Goal: Task Accomplishment & Management: Use online tool/utility

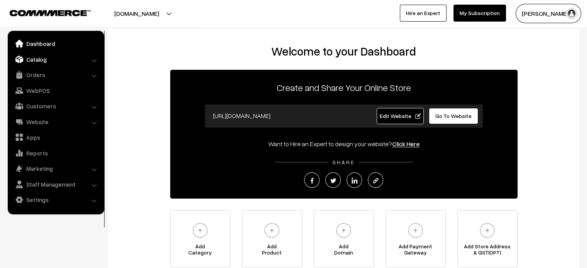
click at [51, 63] on link "Catalog" at bounding box center [56, 59] width 92 height 14
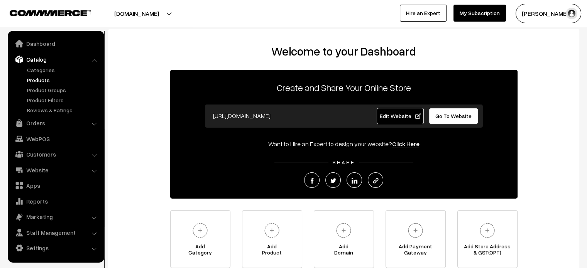
click at [41, 81] on link "Products" at bounding box center [63, 80] width 76 height 8
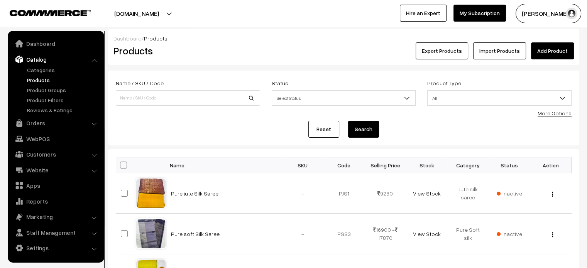
click at [484, 51] on link "Import Products" at bounding box center [499, 50] width 53 height 17
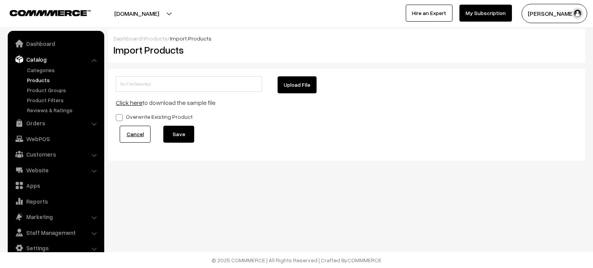
click at [295, 81] on button "Upload File" at bounding box center [296, 84] width 39 height 17
type input "products.zip"
click at [176, 134] on button "Save" at bounding box center [178, 134] width 31 height 17
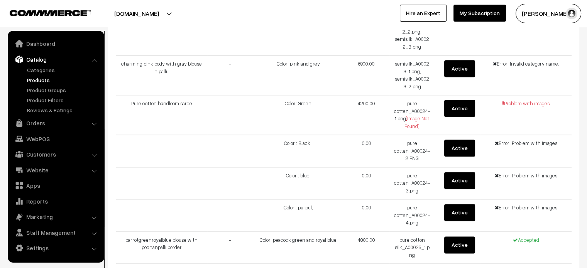
scroll to position [929, 0]
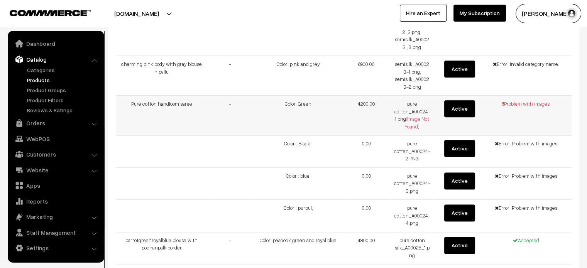
click at [157, 104] on td "Pure cotton handloom saree" at bounding box center [161, 116] width 91 height 40
copy tr "Pure cotton handloom saree"
click at [44, 69] on link "Categories" at bounding box center [63, 70] width 76 height 8
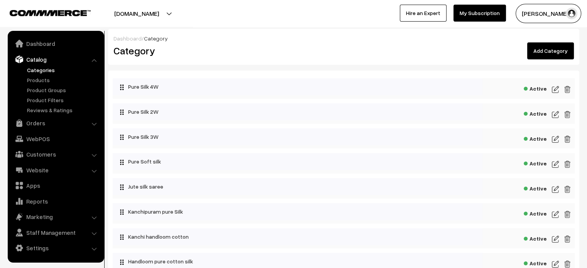
click at [547, 44] on link "Add Category" at bounding box center [550, 50] width 47 height 17
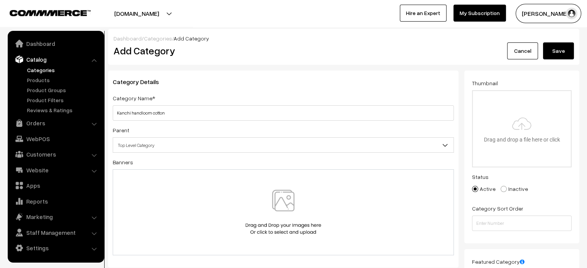
click at [261, 109] on input "Kanchi handloom cotton" at bounding box center [283, 112] width 341 height 15
type input "Kanchi handloom cotton"
click at [558, 51] on button "Save" at bounding box center [558, 50] width 31 height 17
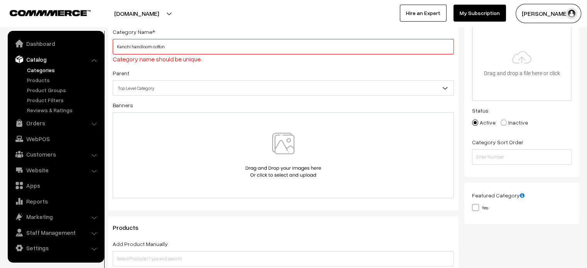
scroll to position [67, 0]
click at [200, 49] on input "Kanchi handloom cotton" at bounding box center [283, 46] width 341 height 15
click at [33, 85] on ul "Categories" at bounding box center [56, 90] width 93 height 48
click at [43, 77] on link "Products" at bounding box center [63, 80] width 76 height 8
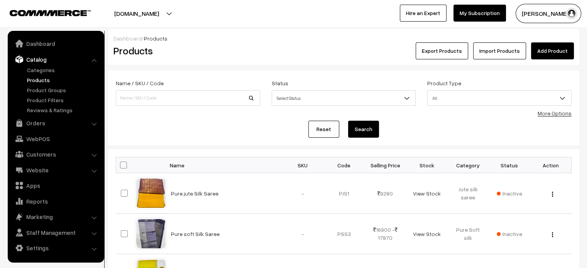
click at [497, 52] on link "Import Products" at bounding box center [499, 50] width 53 height 17
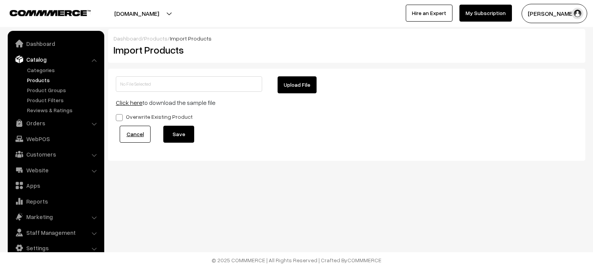
click at [289, 88] on button "Upload File" at bounding box center [296, 84] width 39 height 17
type input "products.zip"
click at [180, 137] on button "Save" at bounding box center [178, 134] width 31 height 17
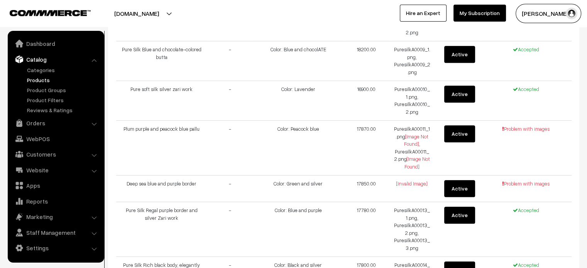
scroll to position [377, 0]
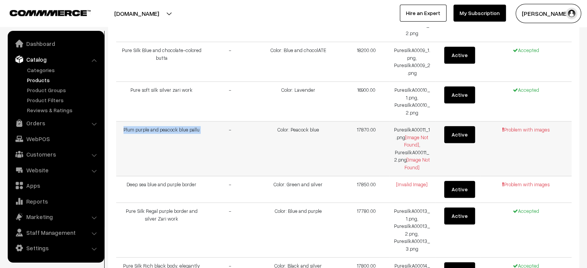
drag, startPoint x: 118, startPoint y: 125, endPoint x: 217, endPoint y: 123, distance: 99.2
click at [217, 123] on tr "Plum purple and peacock blue pallu - Color: Peacock blue 17870.00 PuresilkA0001…" at bounding box center [343, 149] width 455 height 55
copy tr "Plum purple and peacock blue pallu"
click at [361, 155] on td "17870.00" at bounding box center [367, 149] width 46 height 55
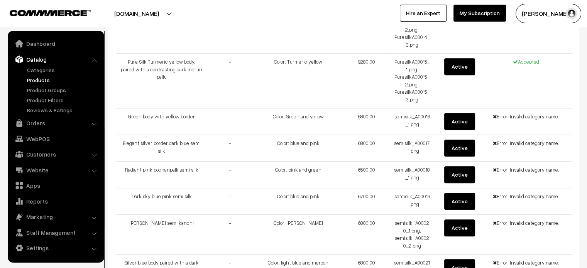
scroll to position [636, 0]
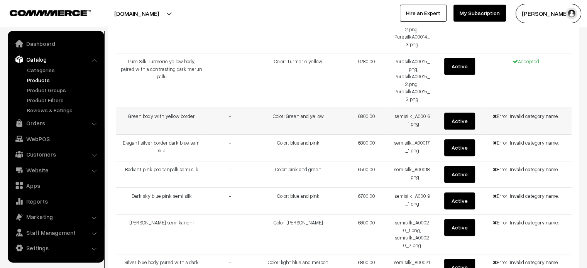
click at [132, 114] on td "Green body with yellow border" at bounding box center [161, 121] width 91 height 27
copy tr "Green body with yellow border"
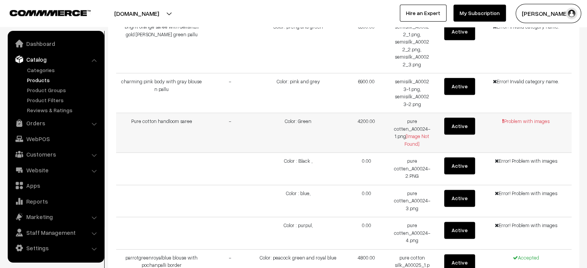
scroll to position [912, 0]
click at [137, 121] on td "Pure cotton handloom saree" at bounding box center [161, 133] width 91 height 40
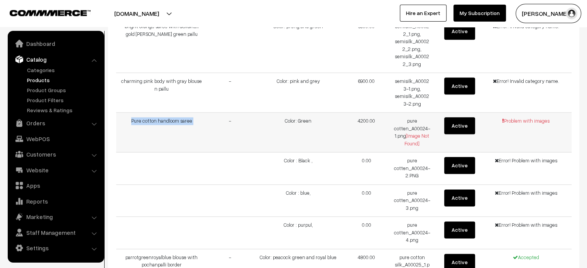
click at [137, 121] on td "Pure cotton handloom saree" at bounding box center [161, 133] width 91 height 40
copy tr "Pure cotton handloom saree"
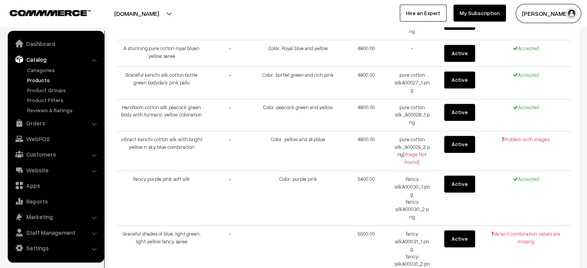
scroll to position [1179, 0]
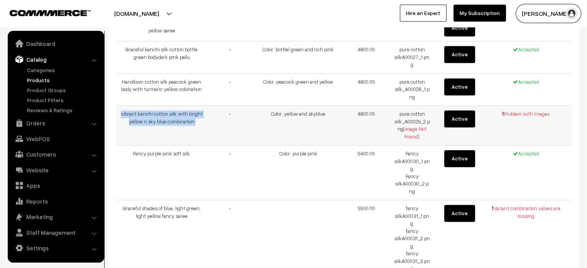
drag, startPoint x: 123, startPoint y: 109, endPoint x: 212, endPoint y: 120, distance: 89.4
click at [212, 120] on tr "vibrant kanchi cotton silk with bright yellow n sky blue combination - Color: y…" at bounding box center [343, 126] width 455 height 40
copy tr "vibrant kanchi cotton silk with bright yellow n sky blue combination"
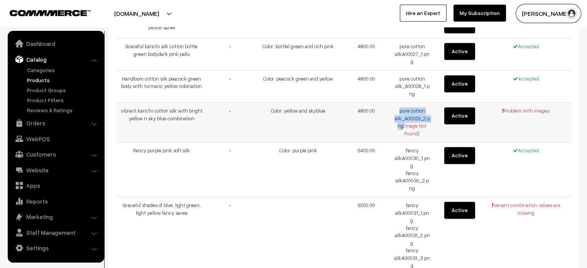
drag, startPoint x: 399, startPoint y: 107, endPoint x: 403, endPoint y: 120, distance: 13.8
click at [403, 120] on td "pure cotton silk_A00029_2.png [Image Not Found]" at bounding box center [412, 123] width 46 height 40
copy td "pure cotton silk_A00029_2.png"
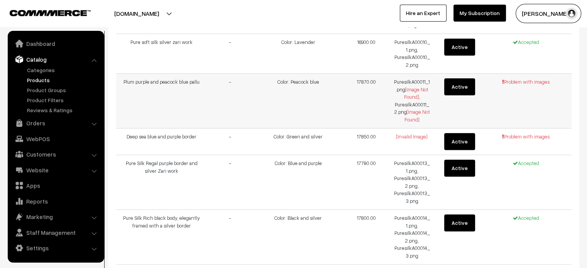
scroll to position [436, 0]
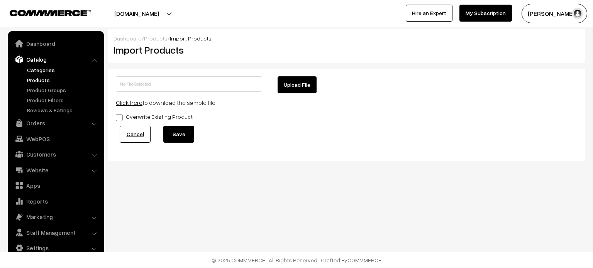
click at [44, 72] on link "Categories" at bounding box center [63, 70] width 76 height 8
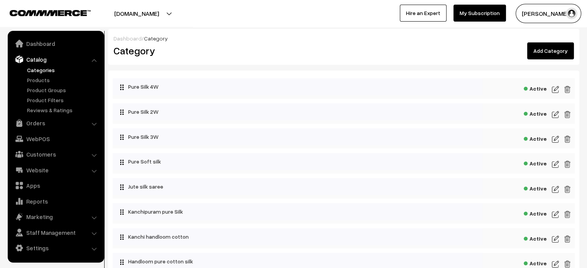
click at [556, 55] on link "Add Category" at bounding box center [550, 50] width 47 height 17
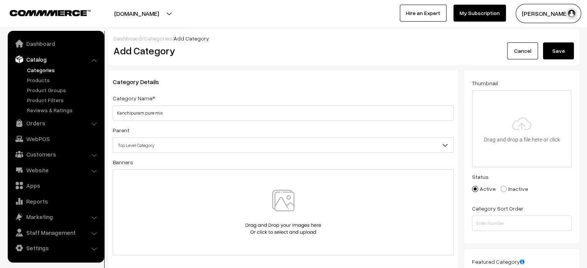
type input "Kanchipuram pure mix"
click at [566, 50] on button "Save" at bounding box center [558, 50] width 31 height 17
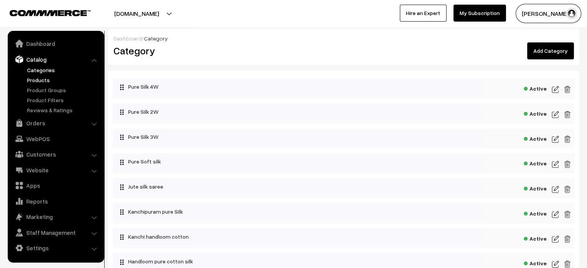
click at [44, 76] on link "Products" at bounding box center [63, 80] width 76 height 8
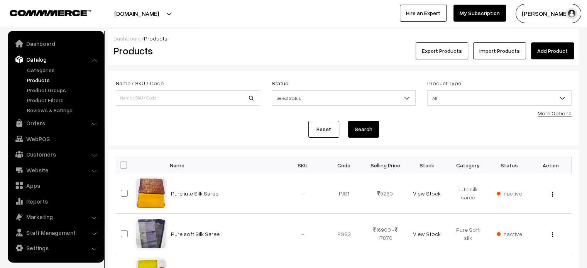
click at [514, 48] on link "Import Products" at bounding box center [499, 50] width 53 height 17
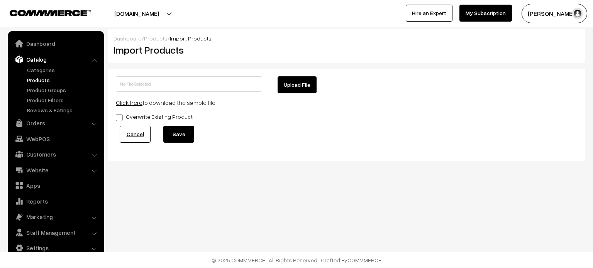
click at [298, 85] on button "Upload File" at bounding box center [296, 84] width 39 height 17
type input "products (2).zip"
click at [179, 137] on button "Save" at bounding box center [178, 134] width 31 height 17
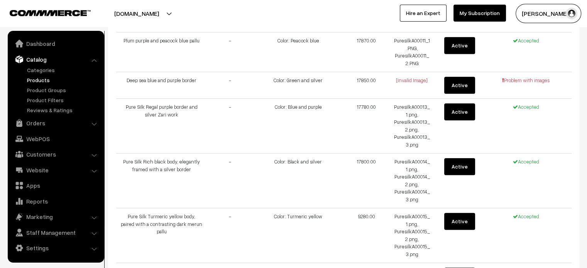
scroll to position [448, 0]
click at [134, 76] on td "Deep sea blue and purple border" at bounding box center [161, 85] width 91 height 27
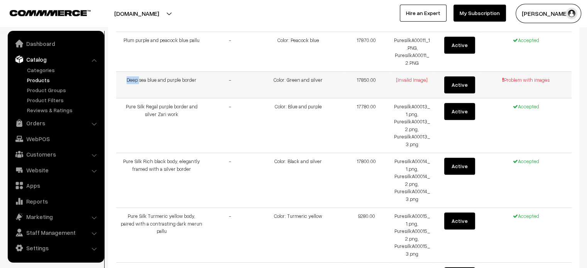
click at [134, 76] on td "Deep sea blue and purple border" at bounding box center [161, 85] width 91 height 27
copy tr "Deep sea blue and purple border"
click at [175, 79] on td "Deep sea blue and purple border" at bounding box center [161, 85] width 91 height 27
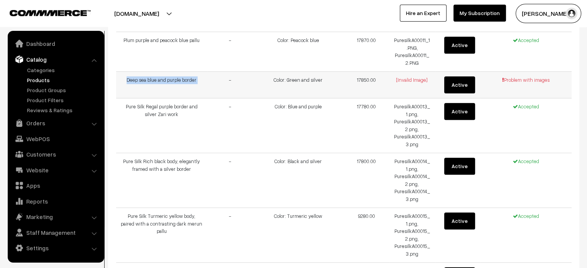
click at [175, 79] on td "Deep sea blue and purple border" at bounding box center [161, 85] width 91 height 27
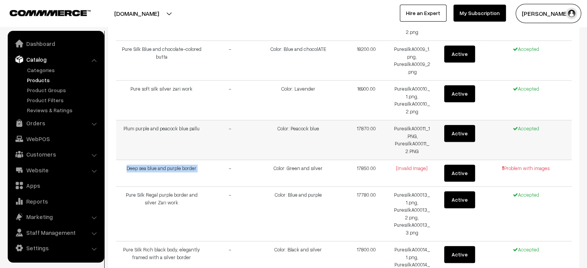
scroll to position [402, 0]
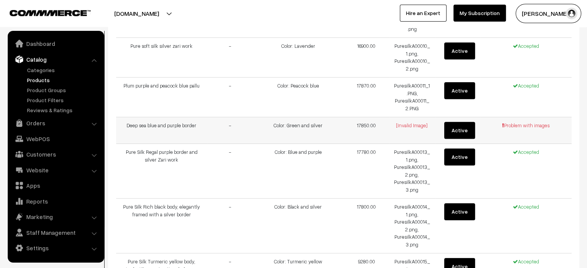
click at [413, 129] on td "[Invalid Image]" at bounding box center [412, 130] width 46 height 27
click at [145, 124] on td "Deep sea blue and purple border" at bounding box center [161, 130] width 91 height 27
copy tr "Deep sea blue and purple border"
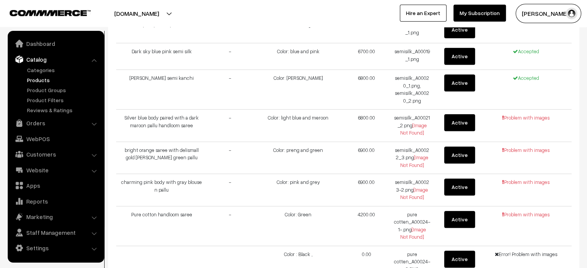
scroll to position [748, 0]
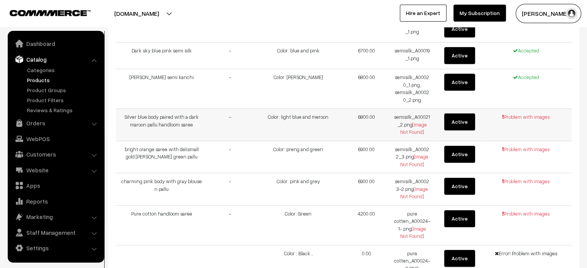
click at [159, 113] on td "Silver blue body paired with a dark maroon pallu handloom saree" at bounding box center [161, 125] width 91 height 32
drag, startPoint x: 395, startPoint y: 115, endPoint x: 412, endPoint y: 121, distance: 18.6
click at [412, 121] on td "semisilk_A00021_2.png [Image Not Found]" at bounding box center [412, 125] width 46 height 32
copy td "semisilk_A00021_2.png"
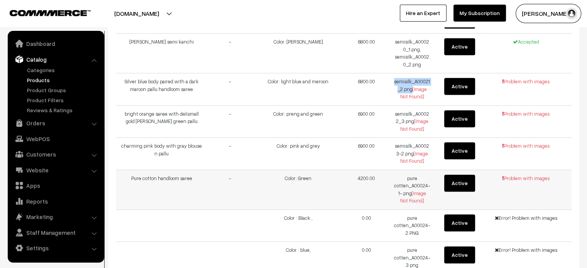
scroll to position [786, 0]
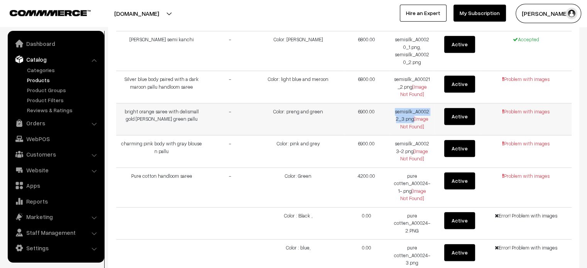
drag, startPoint x: 393, startPoint y: 110, endPoint x: 413, endPoint y: 116, distance: 20.4
click at [413, 116] on td "semisilk_A00022_3.png [Image Not Found]" at bounding box center [412, 119] width 46 height 32
copy td "semisilk_A00022_3.png"
click at [404, 145] on td "semisilk_A00023-2.png [Image Not Found]" at bounding box center [412, 151] width 46 height 32
click at [397, 142] on td "semisilk_A00023-2.png [Image Not Found]" at bounding box center [412, 151] width 46 height 32
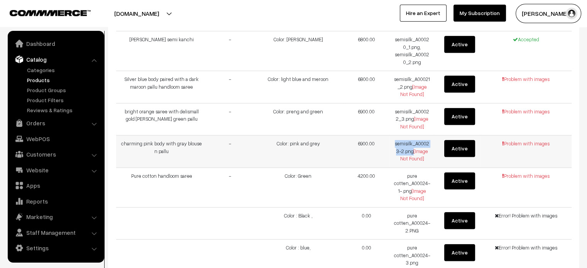
drag, startPoint x: 395, startPoint y: 141, endPoint x: 412, endPoint y: 149, distance: 18.8
click at [412, 149] on td "semisilk_A00023-2.png [Image Not Found]" at bounding box center [412, 151] width 46 height 32
copy td "semisilk_A00023-2.png"
click at [413, 167] on td "pure cotten_A00024-1-.png [Image Not Found]" at bounding box center [412, 187] width 46 height 40
drag, startPoint x: 408, startPoint y: 173, endPoint x: 408, endPoint y: 189, distance: 16.2
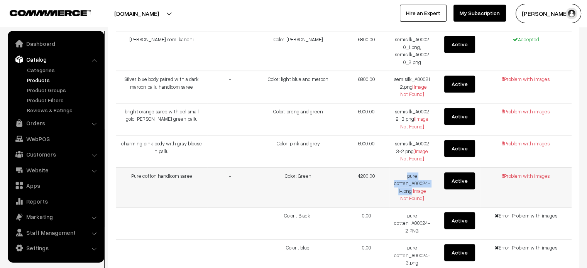
click at [408, 189] on td "pure cotten_A00024-1-.png [Image Not Found]" at bounding box center [412, 187] width 46 height 40
copy td "pure cotten_A00024-1-.png"
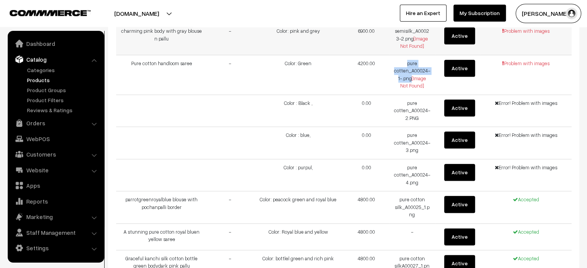
scroll to position [908, 0]
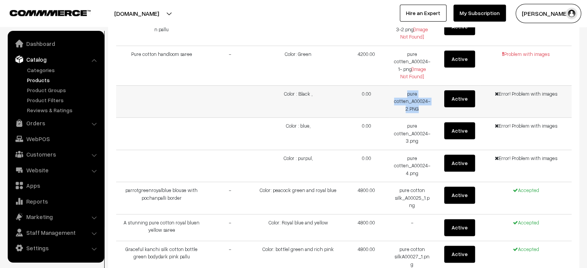
drag, startPoint x: 405, startPoint y: 90, endPoint x: 428, endPoint y: 106, distance: 27.4
click at [428, 106] on td "pure cotten_A00024-2.PNG" at bounding box center [412, 101] width 46 height 32
copy td "pure cotten_A00024-2.PNG"
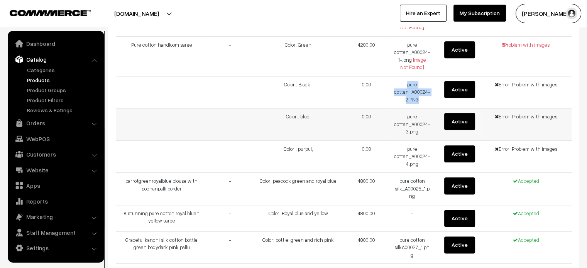
scroll to position [918, 0]
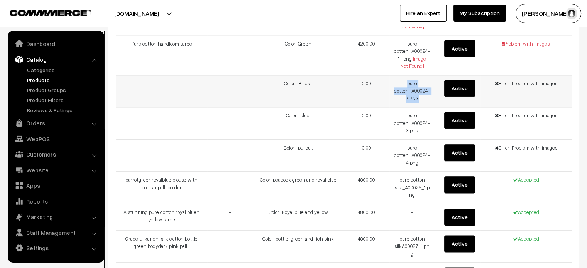
click at [404, 87] on td "pure cotten_A00024-2.PNG" at bounding box center [412, 91] width 46 height 32
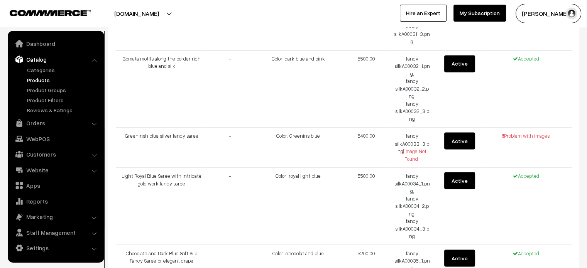
scroll to position [1328, 0]
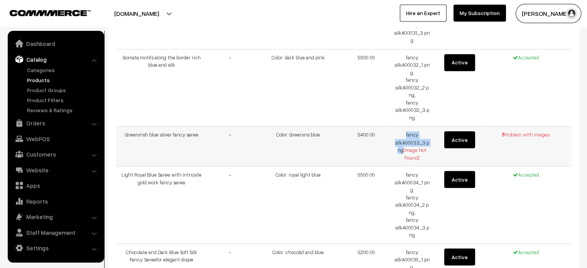
drag, startPoint x: 406, startPoint y: 129, endPoint x: 401, endPoint y: 147, distance: 18.3
click at [401, 147] on td "fancy silkA00033_3.png [Image Not Found]" at bounding box center [412, 147] width 46 height 40
copy td "fancy silkA00033_3.png"
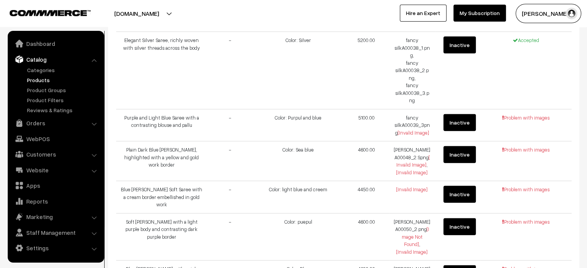
scroll to position [1773, 0]
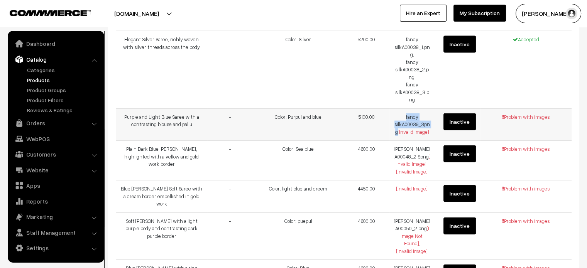
drag, startPoint x: 403, startPoint y: 113, endPoint x: 398, endPoint y: 132, distance: 20.0
click at [398, 132] on td "fancy silkA00039_3png [Invalid Image]" at bounding box center [412, 124] width 46 height 32
copy td "fancy silkA00039_3png"
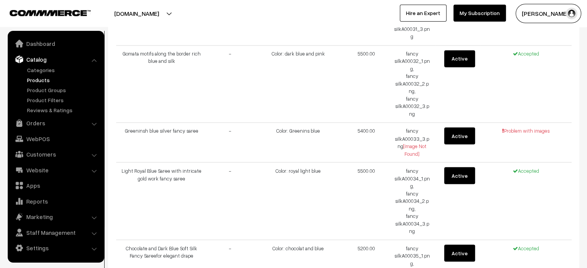
scroll to position [1332, 0]
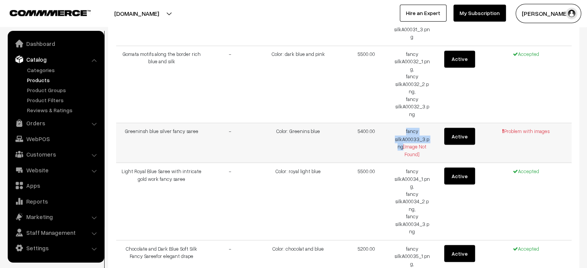
drag, startPoint x: 404, startPoint y: 126, endPoint x: 401, endPoint y: 145, distance: 19.2
click at [401, 145] on td "fancy silkA00033_3.png [Image Not Found]" at bounding box center [412, 143] width 46 height 40
copy td "fancy silkA00033_3.png"
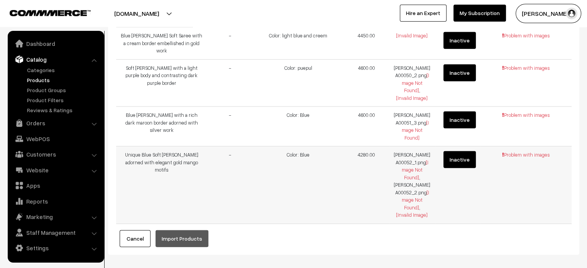
scroll to position [1928, 0]
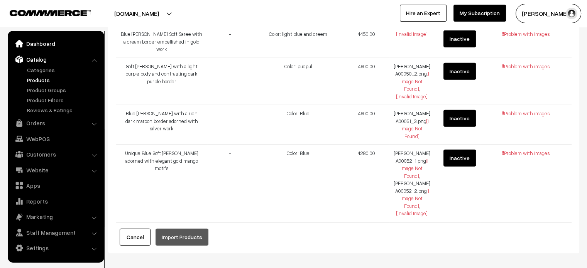
click at [43, 48] on link "Dashboard" at bounding box center [56, 44] width 92 height 14
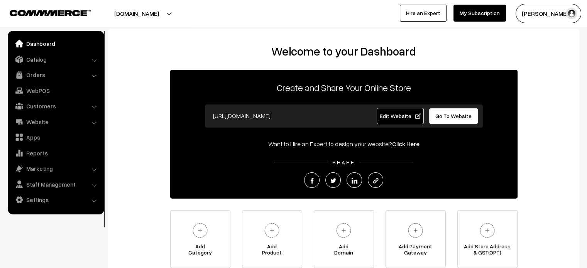
click at [391, 118] on span "Edit Website" at bounding box center [399, 116] width 41 height 7
click at [49, 64] on link "Catalog" at bounding box center [56, 59] width 92 height 14
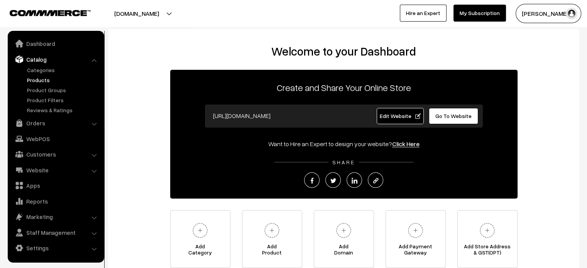
click at [46, 78] on link "Products" at bounding box center [63, 80] width 76 height 8
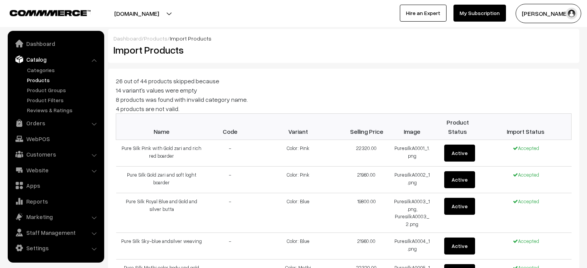
scroll to position [436, 0]
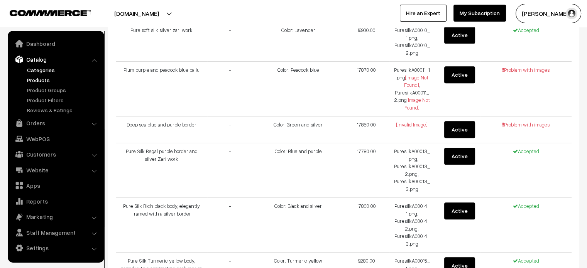
click at [39, 74] on link "Categories" at bounding box center [63, 70] width 76 height 8
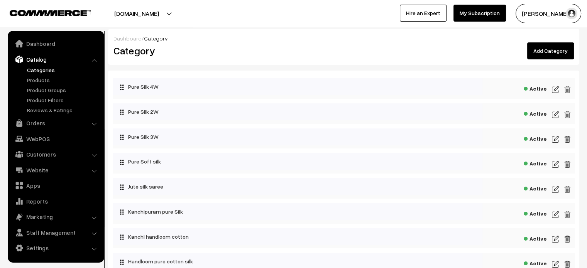
click at [40, 81] on link "Products" at bounding box center [63, 80] width 76 height 8
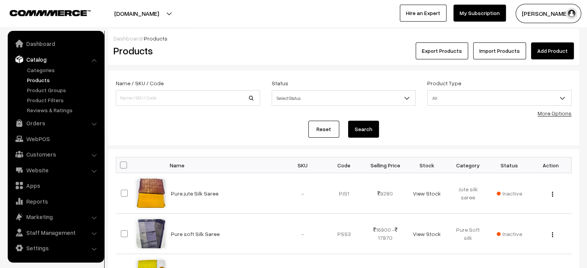
click at [502, 56] on link "Import Products" at bounding box center [499, 50] width 53 height 17
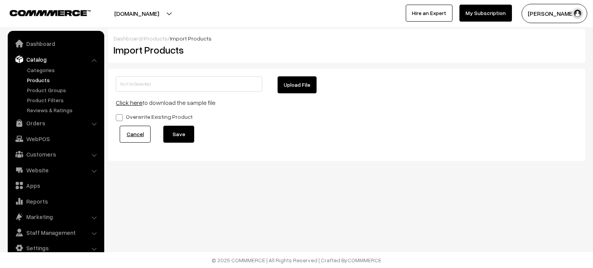
click at [294, 83] on button "Upload File" at bounding box center [296, 84] width 39 height 17
type input "products.zip"
click at [187, 136] on button "Save" at bounding box center [178, 134] width 31 height 17
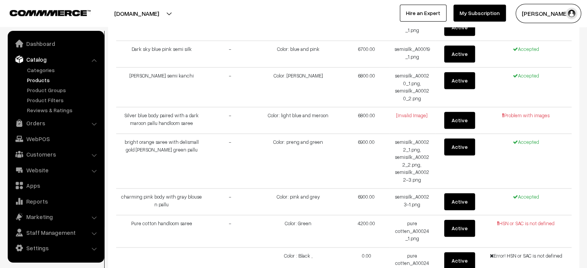
scroll to position [778, 0]
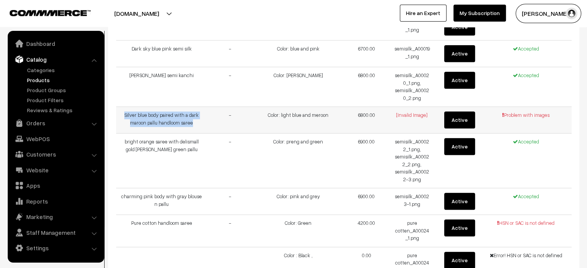
drag, startPoint x: 125, startPoint y: 113, endPoint x: 194, endPoint y: 121, distance: 70.0
click at [194, 121] on td "Silver blue body paired with a dark maroon pallu handloom saree" at bounding box center [161, 120] width 91 height 27
copy td "Silver blue body paired with a dark maroon pallu handloom saree"
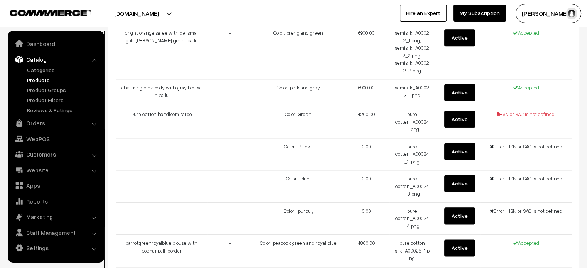
scroll to position [887, 0]
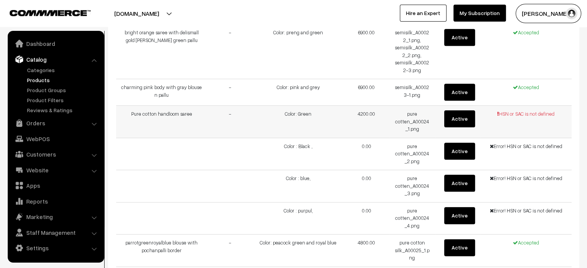
click at [353, 123] on td "4200.00" at bounding box center [367, 122] width 46 height 32
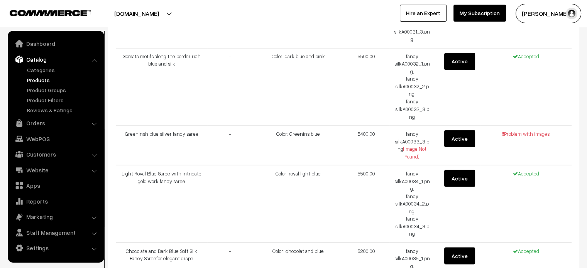
scroll to position [1361, 0]
click at [355, 130] on td "5400.00" at bounding box center [367, 145] width 46 height 40
click at [140, 129] on td "Greeninsh blue silver fancy saree" at bounding box center [161, 145] width 91 height 40
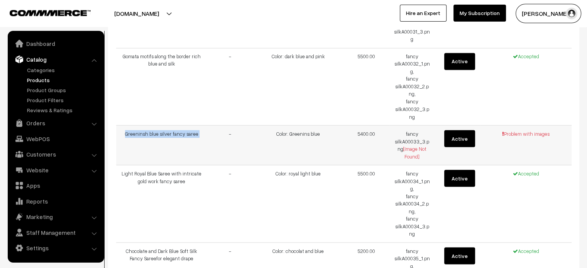
copy tr "Greeninsh blue silver fancy saree"
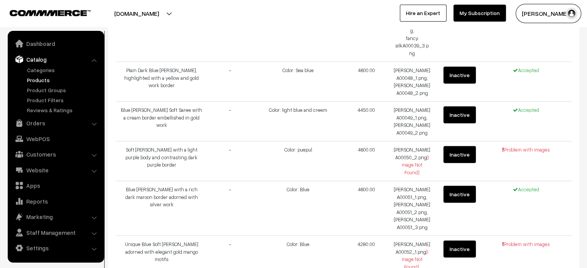
scroll to position [1929, 0]
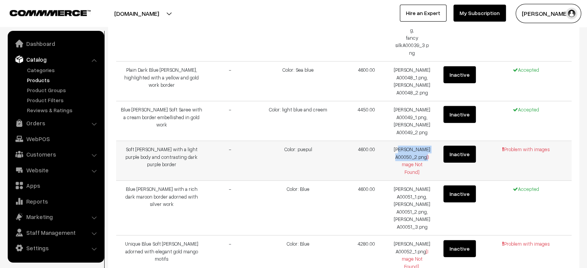
drag, startPoint x: 401, startPoint y: 145, endPoint x: 427, endPoint y: 152, distance: 26.9
click at [427, 152] on td "Georgette A00050_2.png [Image Not Found]" at bounding box center [412, 161] width 46 height 40
copy td "[PERSON_NAME] A00050_2.png"
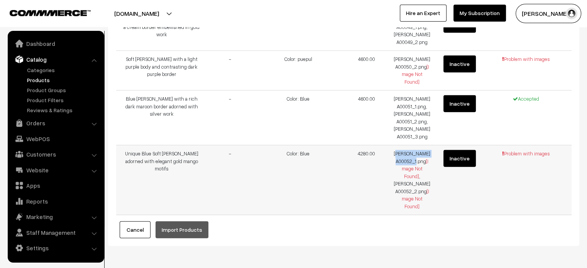
drag, startPoint x: 403, startPoint y: 142, endPoint x: 423, endPoint y: 148, distance: 21.0
click at [423, 148] on td "[PERSON_NAME] A00052_1.png [Image Not Found] , [PERSON_NAME] A00052_2.png [Imag…" at bounding box center [412, 180] width 46 height 70
drag, startPoint x: 400, startPoint y: 140, endPoint x: 424, endPoint y: 149, distance: 25.2
click at [424, 149] on td "[PERSON_NAME] A00052_1.png [Image Not Found] , [PERSON_NAME] A00052_2.png [Imag…" at bounding box center [412, 180] width 46 height 70
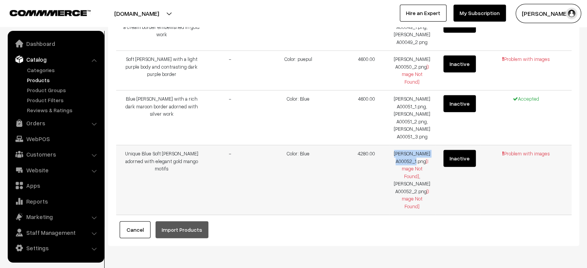
copy td "[PERSON_NAME] A00052_1.png"
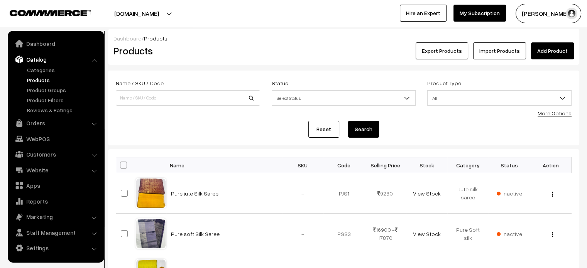
click at [508, 50] on link "Import Products" at bounding box center [499, 50] width 53 height 17
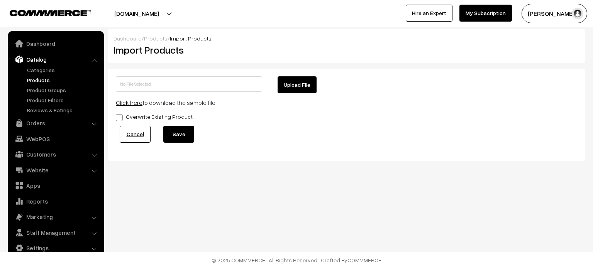
click at [298, 91] on button "Upload File" at bounding box center [296, 84] width 39 height 17
type input "products (3).zip"
click at [188, 139] on button "Save" at bounding box center [178, 134] width 31 height 17
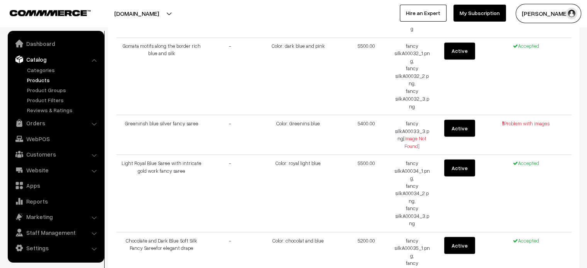
scroll to position [1372, 0]
click at [370, 125] on td "5400.00" at bounding box center [367, 135] width 46 height 40
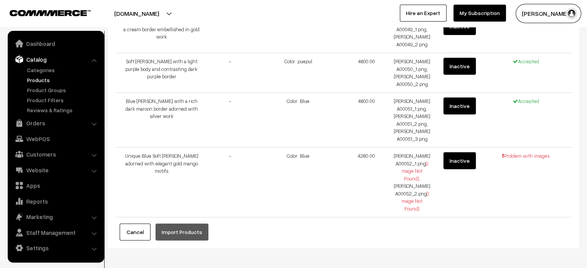
scroll to position [2027, 0]
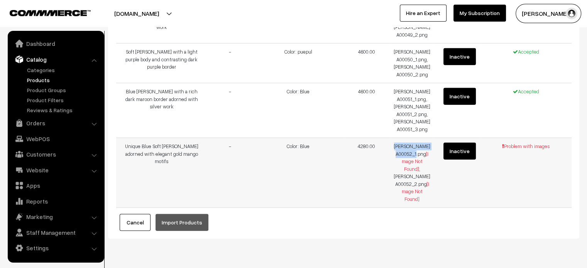
drag, startPoint x: 399, startPoint y: 140, endPoint x: 423, endPoint y: 148, distance: 24.9
click at [423, 148] on td "[PERSON_NAME] A00052_1.png [Image Not Found] , [PERSON_NAME] A00052_2.png [Imag…" at bounding box center [412, 173] width 46 height 70
copy td "[PERSON_NAME] A00052_1.png"
